Goal: Task Accomplishment & Management: Complete application form

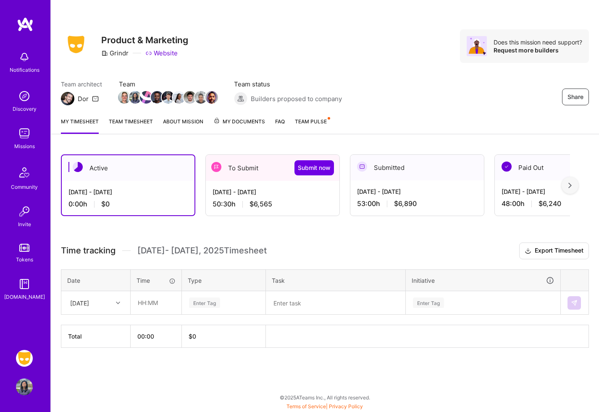
click at [300, 201] on div "50:30 h $6,565" at bounding box center [272, 204] width 120 height 9
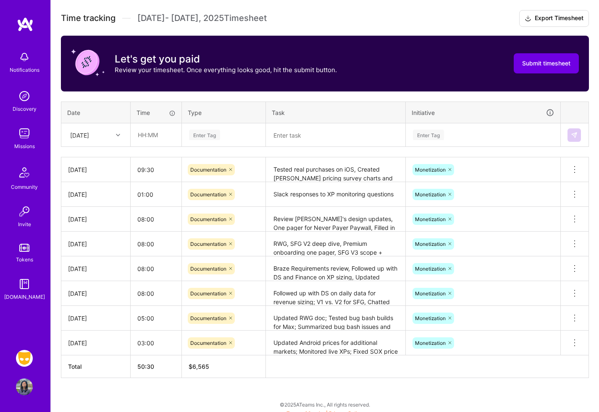
scroll to position [236, 0]
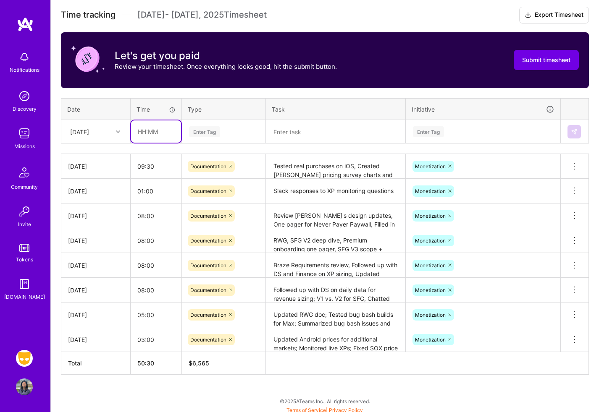
click at [144, 131] on input "text" at bounding box center [156, 131] width 50 height 22
type input "08:00"
click at [220, 130] on div "Enter Tag" at bounding box center [223, 131] width 71 height 10
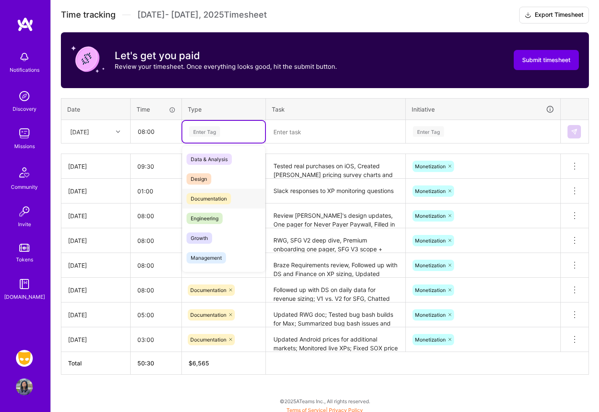
click at [234, 200] on div "Documentation" at bounding box center [223, 199] width 83 height 20
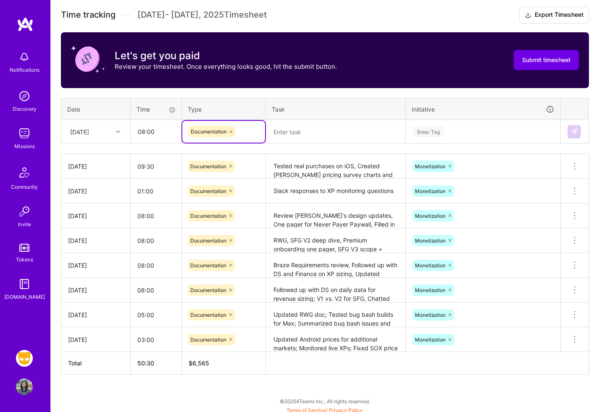
click at [316, 131] on textarea at bounding box center [336, 132] width 138 height 22
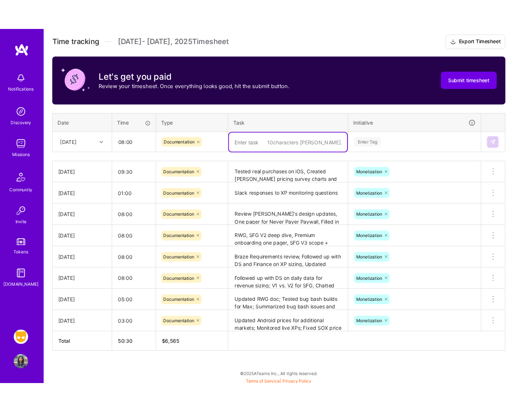
scroll to position [279, 0]
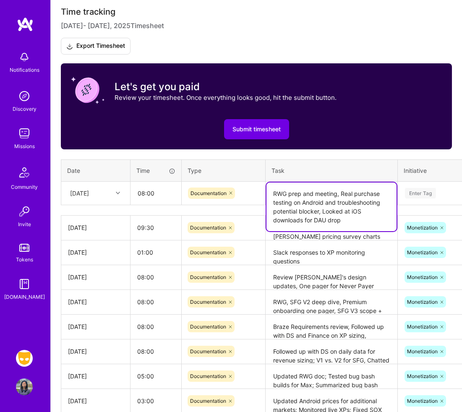
click at [365, 201] on textarea "RWG prep and meeting, Real purchase testing on Android and troubleshooting pote…" at bounding box center [332, 207] width 130 height 49
click at [329, 209] on textarea "RWG prep and meeting, Real purchase testing on Android and creating options for…" at bounding box center [332, 207] width 130 height 49
click at [367, 216] on textarea "RWG prep and meeting, Real purchase testing on Android and creating options for…" at bounding box center [332, 207] width 130 height 49
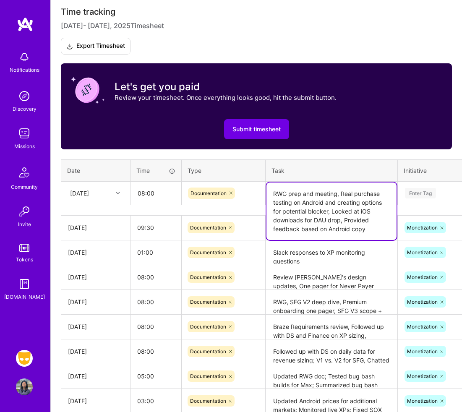
click at [387, 235] on textarea "RWG prep and meeting, Real purchase testing on Android and creating options for…" at bounding box center [332, 212] width 130 height 58
drag, startPoint x: 372, startPoint y: 230, endPoint x: 301, endPoint y: 231, distance: 70.9
click at [301, 231] on textarea "RWG prep and meeting, Real purchase testing on Android and creating options for…" at bounding box center [332, 212] width 130 height 58
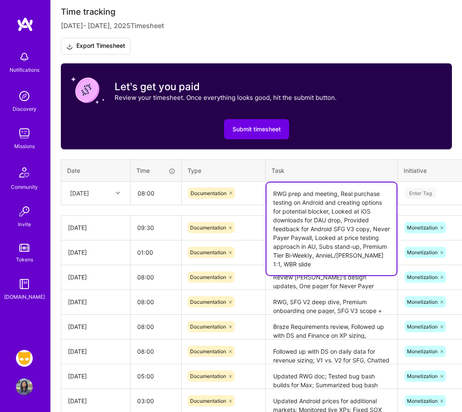
type textarea "RWG prep and meeting, Real purchase testing on Android and creating options for…"
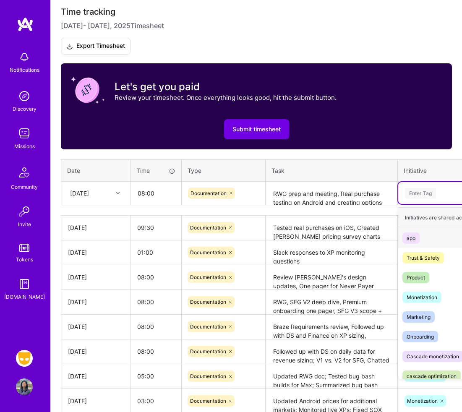
click at [432, 194] on div "Enter Tag" at bounding box center [420, 193] width 31 height 13
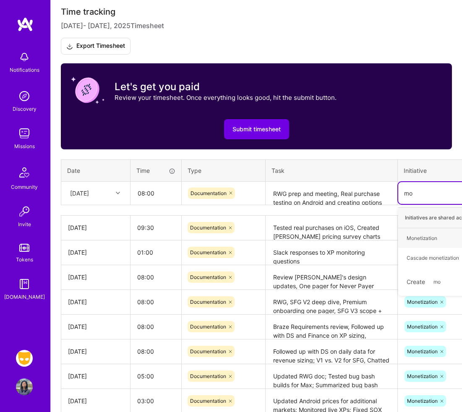
type input "mon"
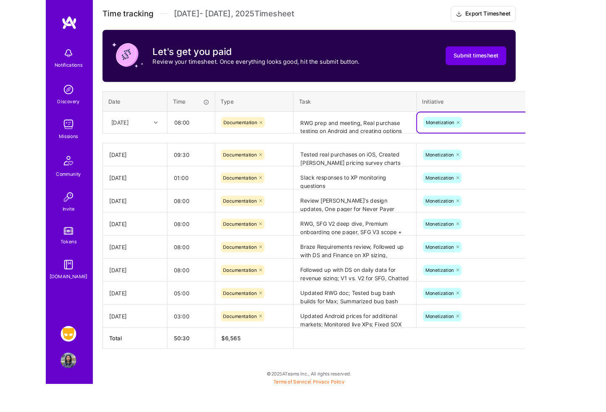
scroll to position [236, 0]
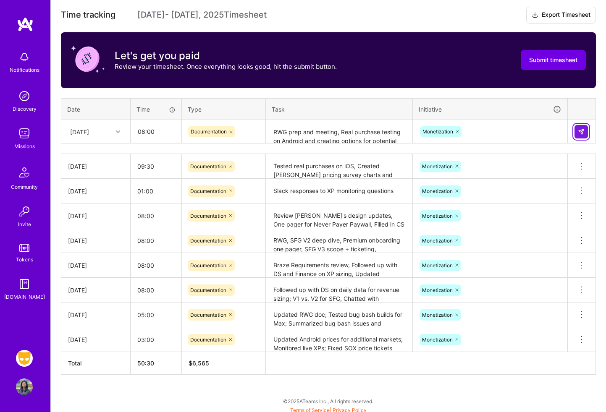
click at [581, 125] on button at bounding box center [580, 131] width 13 height 13
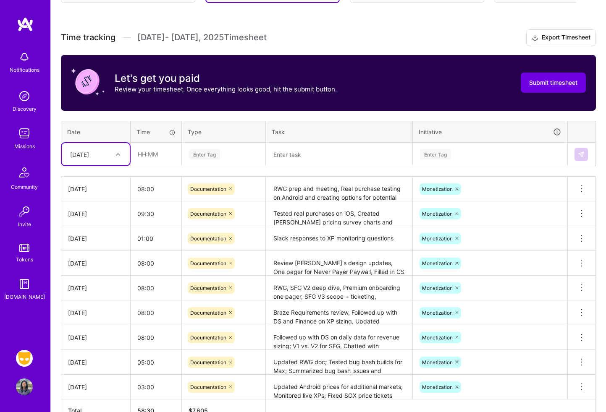
scroll to position [212, 0]
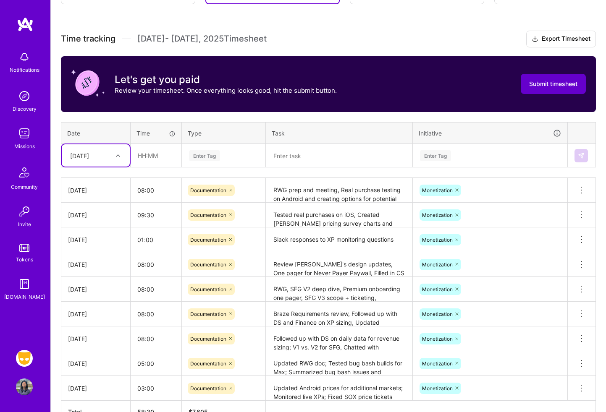
click at [549, 81] on span "Submit timesheet" at bounding box center [553, 84] width 48 height 8
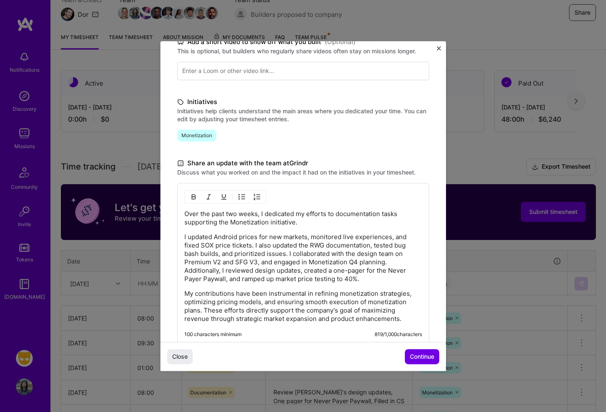
scroll to position [146, 0]
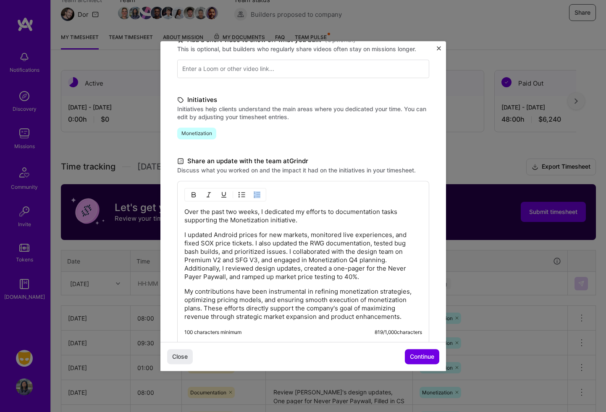
drag, startPoint x: 183, startPoint y: 235, endPoint x: 184, endPoint y: 223, distance: 11.8
click at [184, 218] on div "Over the past two weeks, I dedicated my efforts to documentation tasks supporti…" at bounding box center [303, 262] width 252 height 162
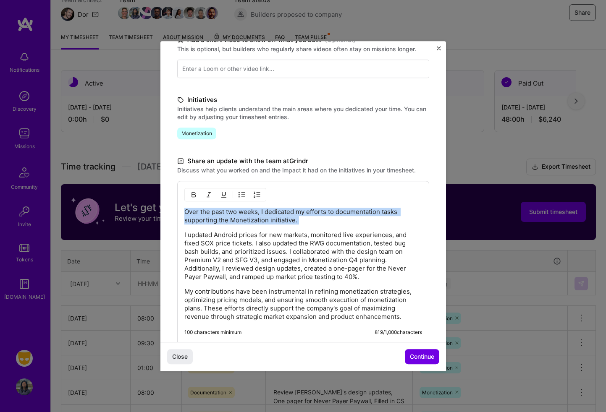
drag, startPoint x: 184, startPoint y: 235, endPoint x: 183, endPoint y: 214, distance: 21.0
click at [183, 214] on div "Over the past two weeks, I dedicated my efforts to documentation tasks supporti…" at bounding box center [303, 262] width 252 height 162
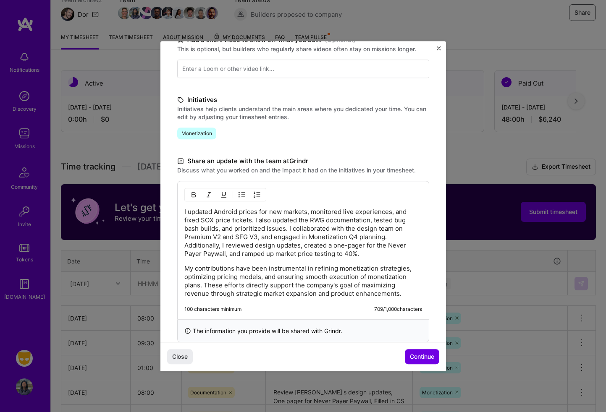
click at [193, 217] on p "I updated Android prices for new markets, monitored live experiences, and fixed…" at bounding box center [303, 233] width 238 height 50
click at [261, 225] on p "I updated Android prices for new markets, monitored live experiences, and creat…" at bounding box center [303, 233] width 238 height 50
click at [277, 233] on p "I updated Android prices for new markets, monitored live experiences, and creat…" at bounding box center [303, 233] width 238 height 50
click at [291, 230] on p "I updated Android prices for new markets, monitored live experiences, and creat…" at bounding box center [303, 233] width 238 height 50
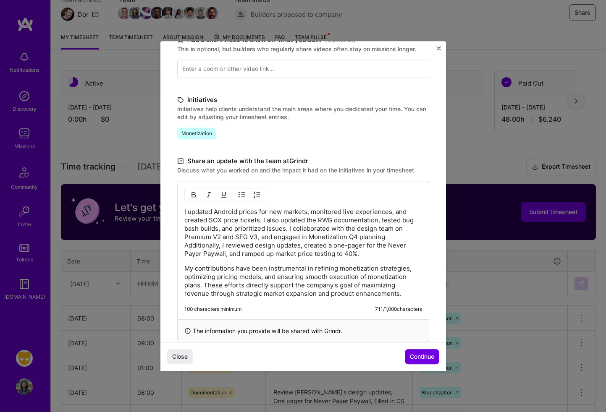
click at [284, 240] on p "I updated Android prices for new markets, monitored live experiences, and creat…" at bounding box center [303, 233] width 238 height 50
click at [280, 251] on p "I updated Android prices for new markets, monitored live experiences, and creat…" at bounding box center [303, 233] width 238 height 50
click at [378, 251] on p "I updated Android prices for new markets, monitored live experiences, and creat…" at bounding box center [303, 233] width 238 height 50
click at [277, 255] on p "I updated Android prices for new markets, monitored live experiences, and creat…" at bounding box center [303, 233] width 238 height 50
click at [404, 259] on div "I updated Android prices for new markets, monitored live experiences, and creat…" at bounding box center [303, 253] width 238 height 90
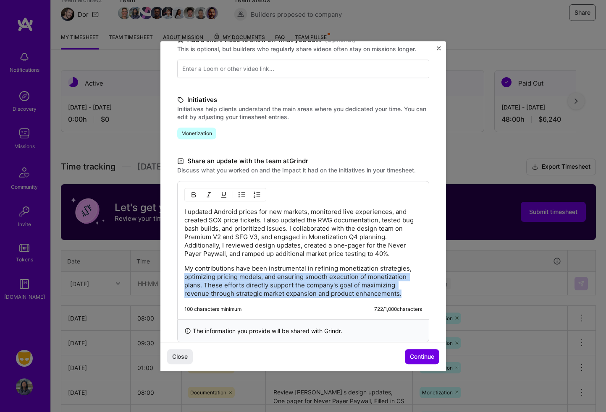
drag, startPoint x: 413, startPoint y: 296, endPoint x: 413, endPoint y: 266, distance: 29.4
click at [413, 266] on p "My contributions have been instrumental in refining monetization strategies, op…" at bounding box center [303, 281] width 238 height 34
click at [405, 282] on p "My contributions have been instrumental in refining monetization strategies, op…" at bounding box center [303, 281] width 238 height 34
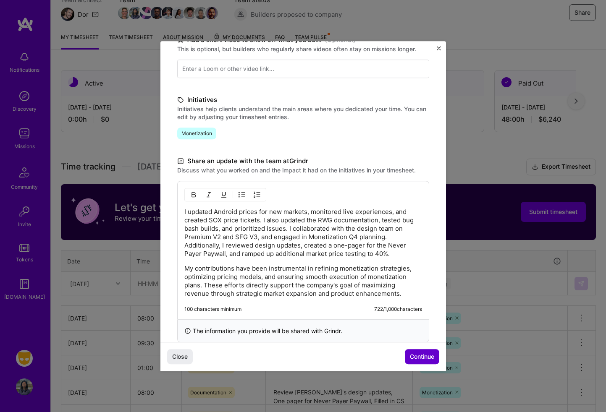
click at [425, 356] on span "Continue" at bounding box center [422, 357] width 24 height 8
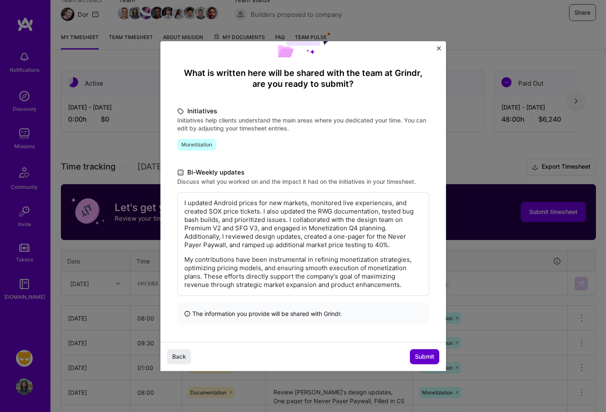
click at [420, 353] on span "Submit" at bounding box center [424, 357] width 19 height 8
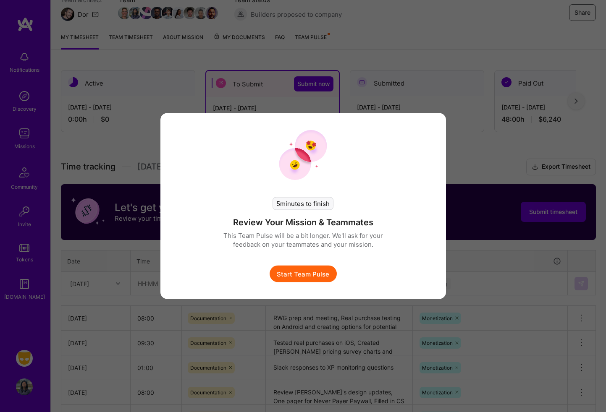
click at [312, 271] on button "Start Team Pulse" at bounding box center [302, 274] width 67 height 17
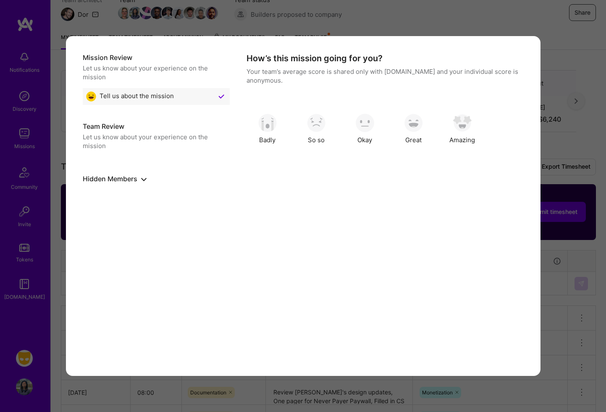
click at [128, 176] on h5 "Hidden Members" at bounding box center [156, 179] width 147 height 10
click at [142, 178] on icon "show or hide hidden members" at bounding box center [143, 179] width 5 height 5
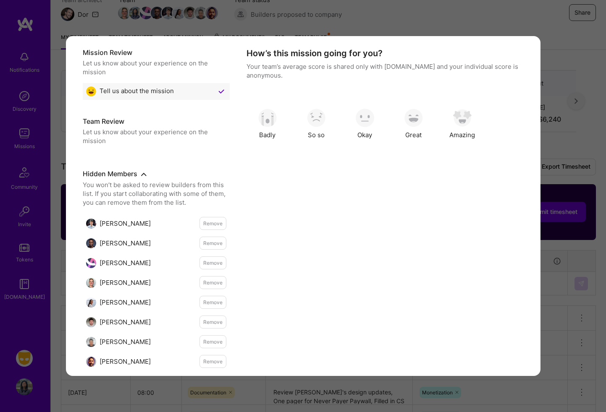
scroll to position [8, 0]
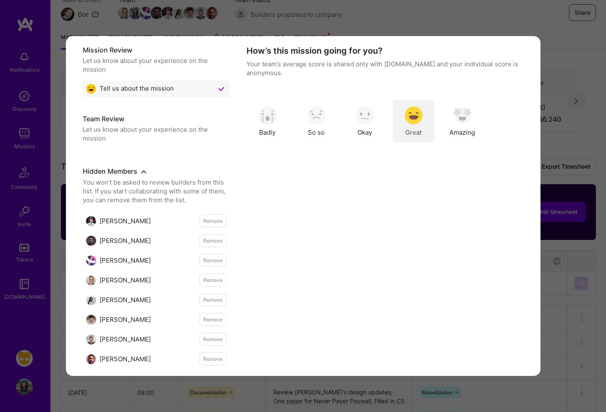
click at [415, 125] on div "Great" at bounding box center [413, 121] width 42 height 42
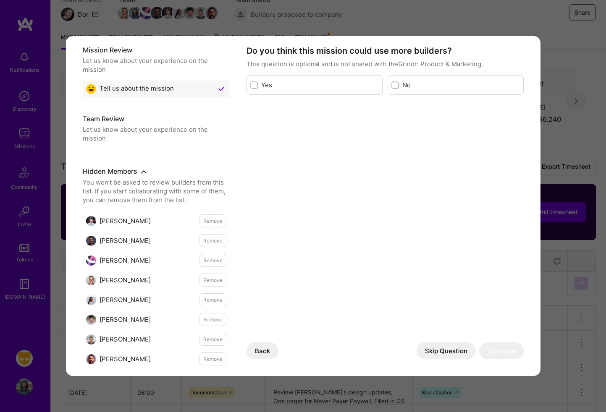
click at [399, 89] on div "No" at bounding box center [455, 85] width 136 height 20
click at [390, 84] on div "No" at bounding box center [455, 85] width 136 height 20
click at [393, 87] on input "modal" at bounding box center [396, 86] width 6 height 6
checkbox input "true"
click at [503, 352] on button "Continue" at bounding box center [501, 351] width 44 height 17
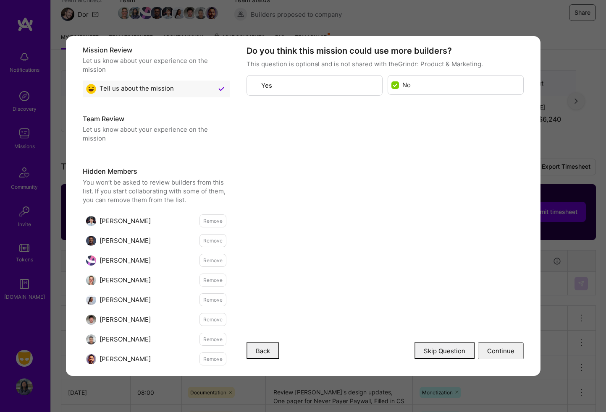
scroll to position [0, 0]
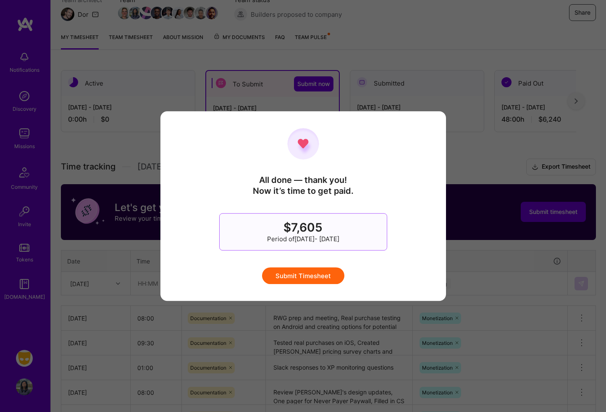
click at [315, 277] on button "Submit Timesheet" at bounding box center [303, 275] width 82 height 17
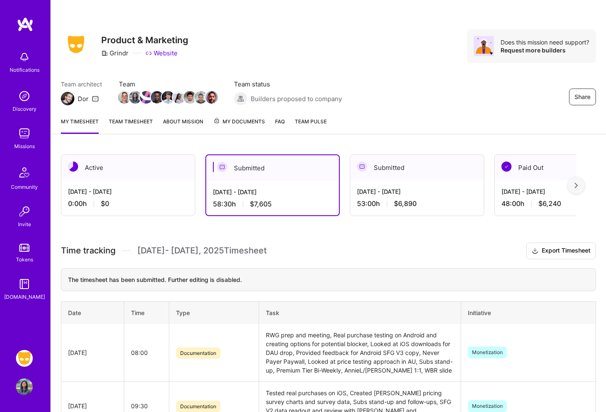
click at [268, 167] on div "Submitted" at bounding box center [272, 168] width 133 height 26
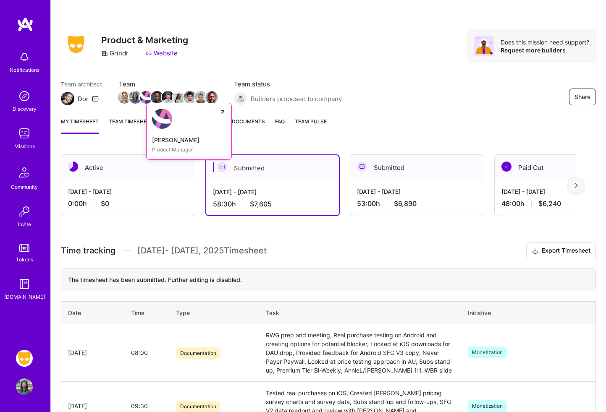
click at [144, 99] on img at bounding box center [146, 97] width 13 height 13
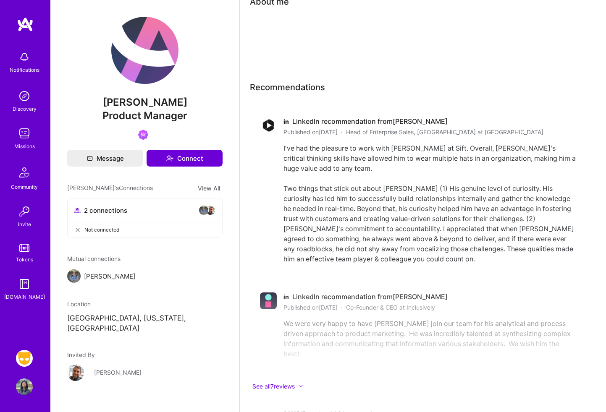
scroll to position [31, 0]
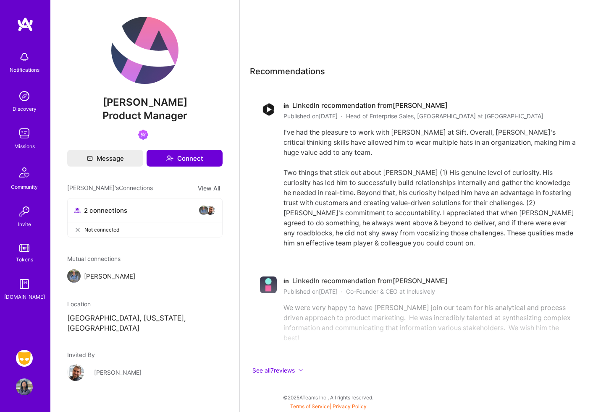
click at [27, 23] on img at bounding box center [25, 24] width 17 height 15
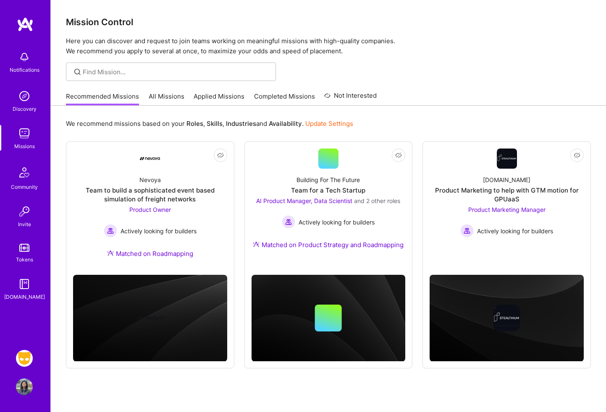
click at [26, 356] on img at bounding box center [24, 358] width 17 height 17
